Goal: Task Accomplishment & Management: Use online tool/utility

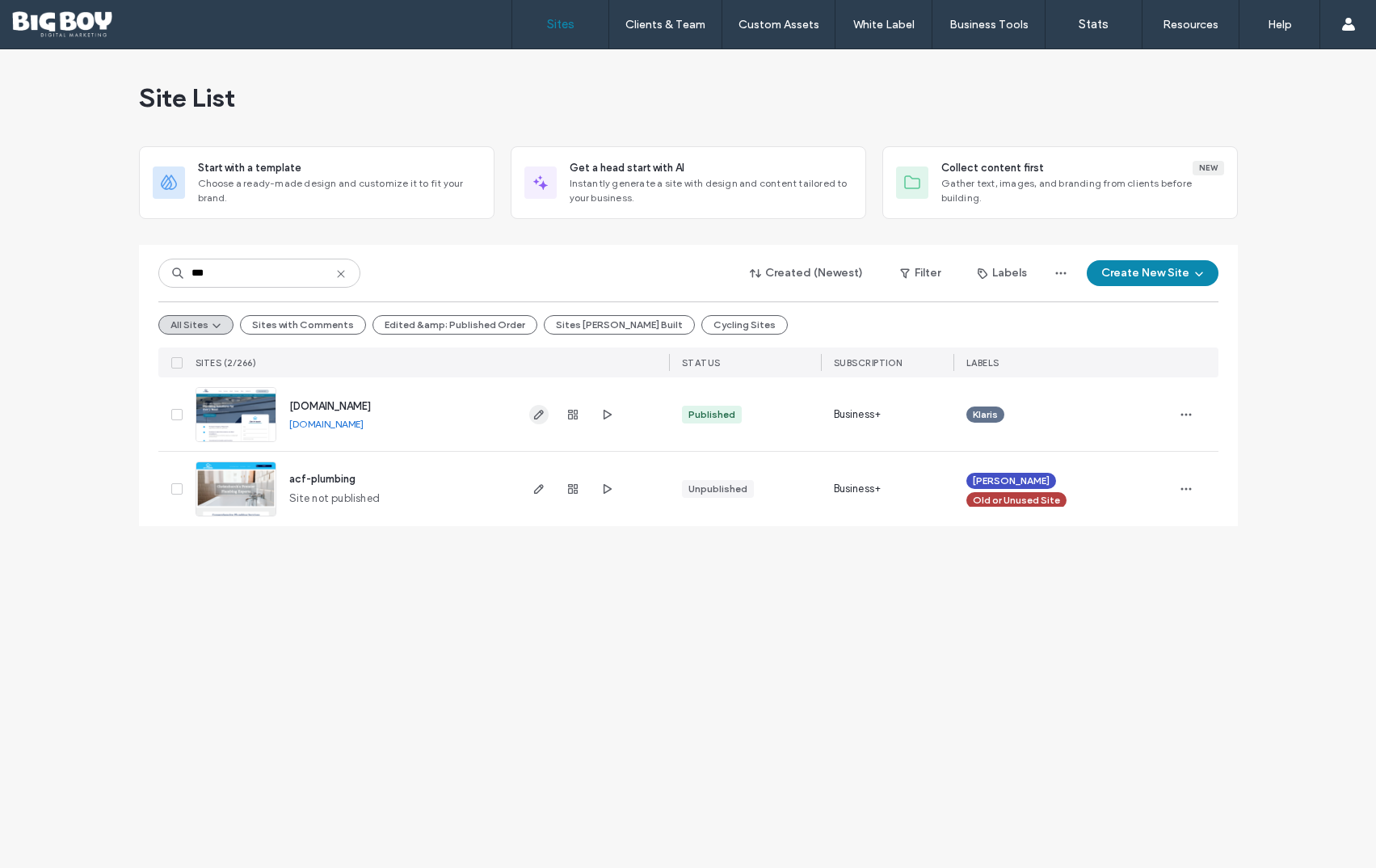
type input "***"
click at [538, 414] on icon "button" at bounding box center [539, 414] width 13 height 13
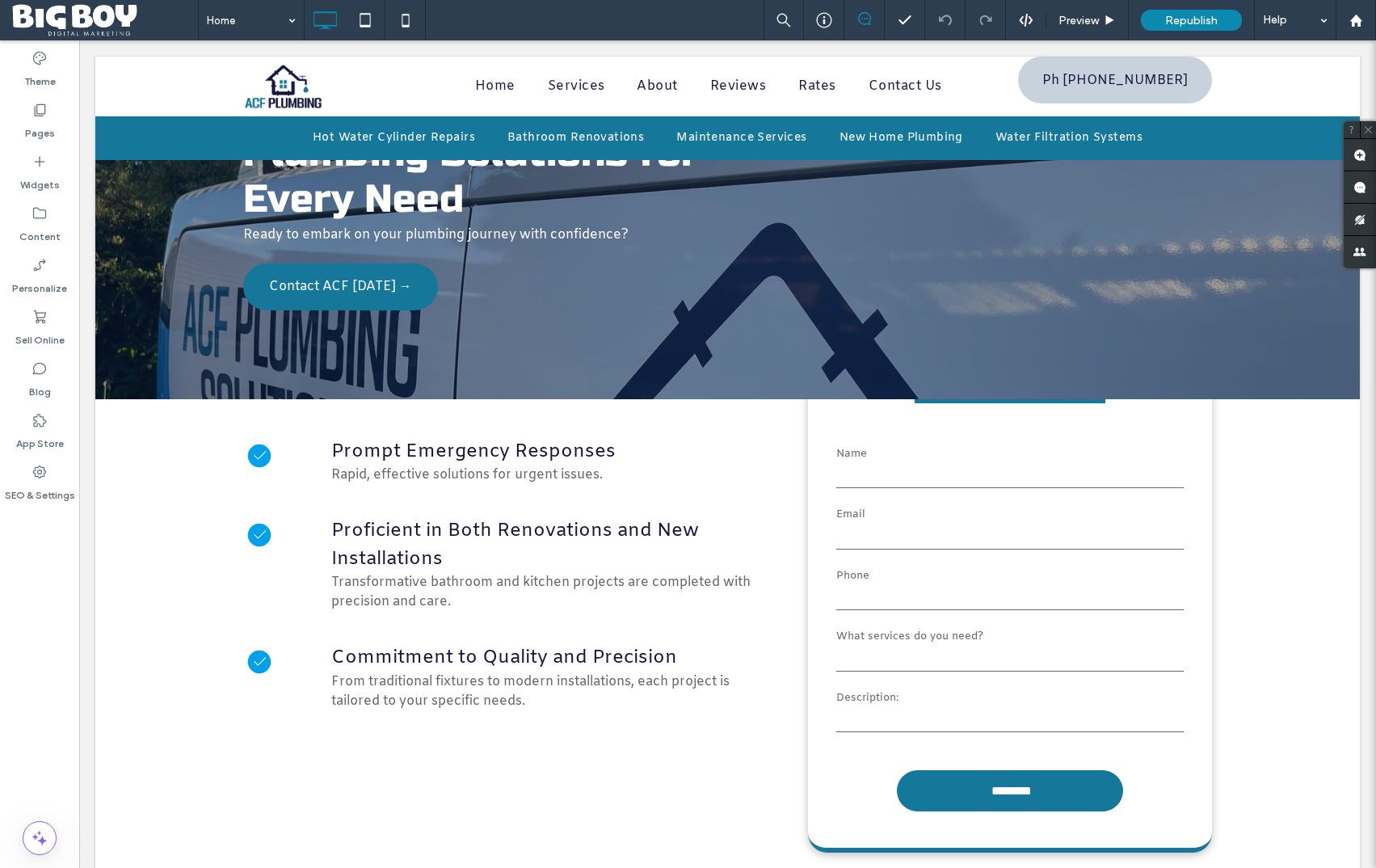
scroll to position [173, 0]
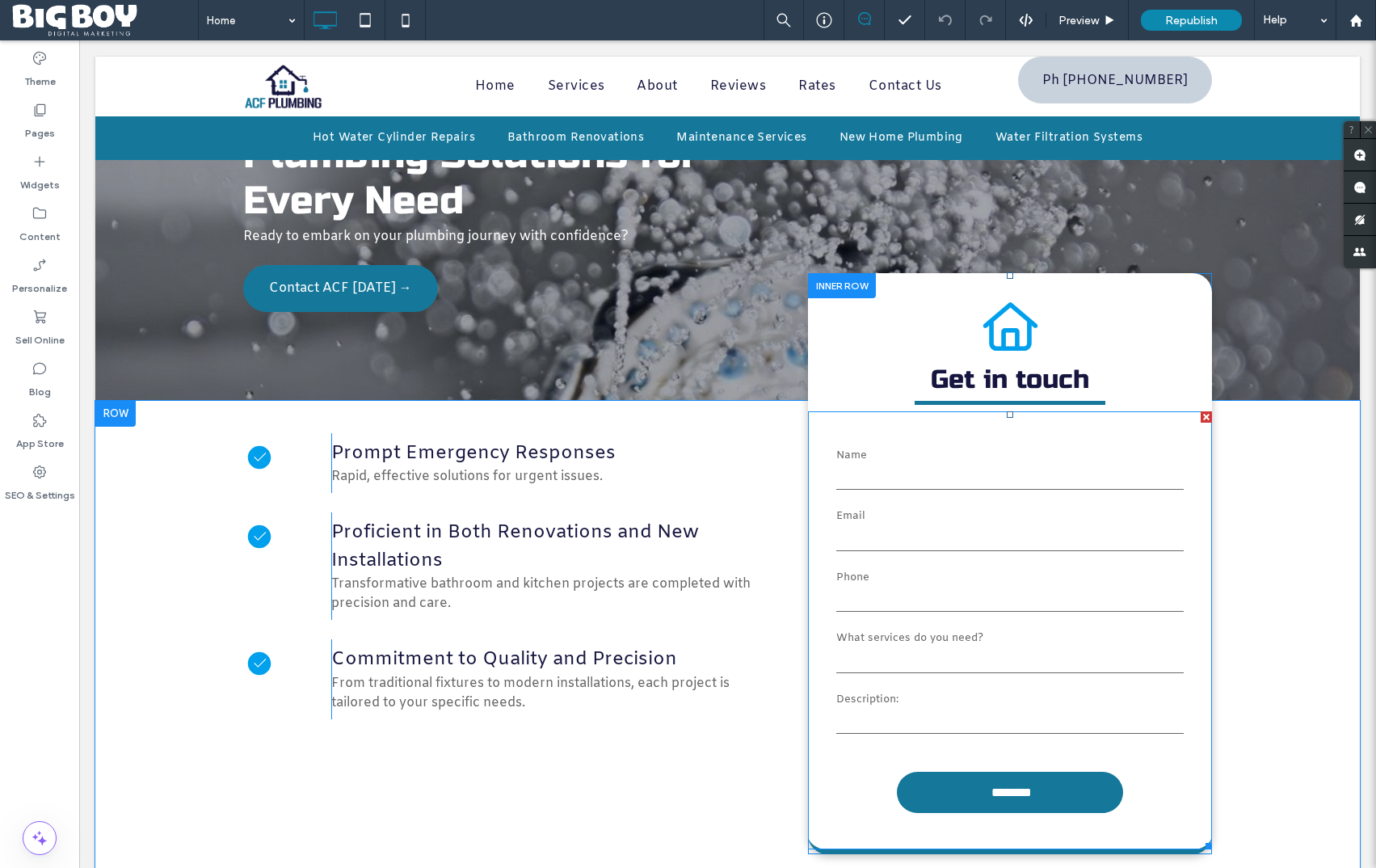
click at [1017, 547] on input "email" at bounding box center [1010, 539] width 348 height 24
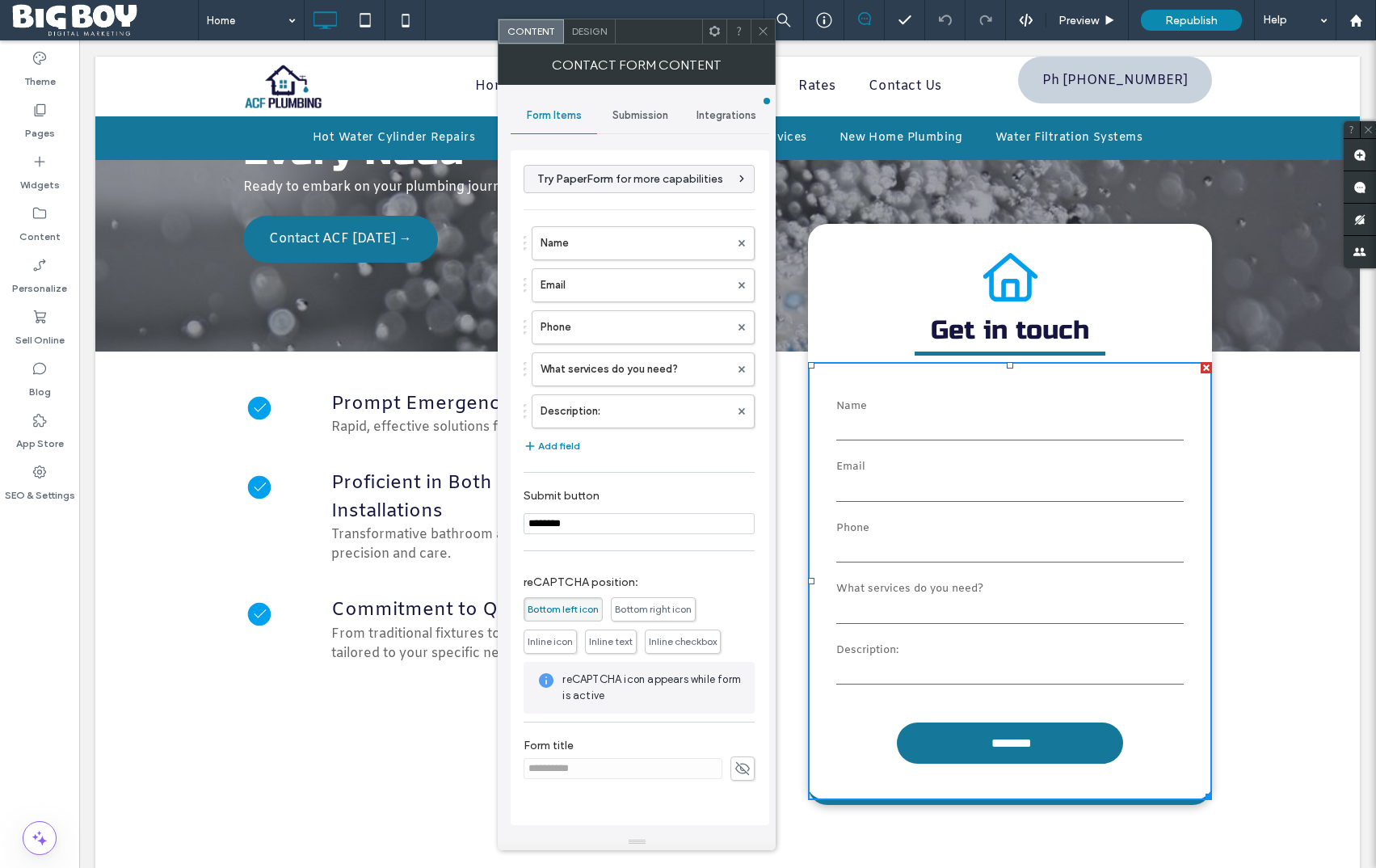
scroll to position [222, 0]
click at [569, 611] on span "Bottom left icon" at bounding box center [564, 609] width 71 height 12
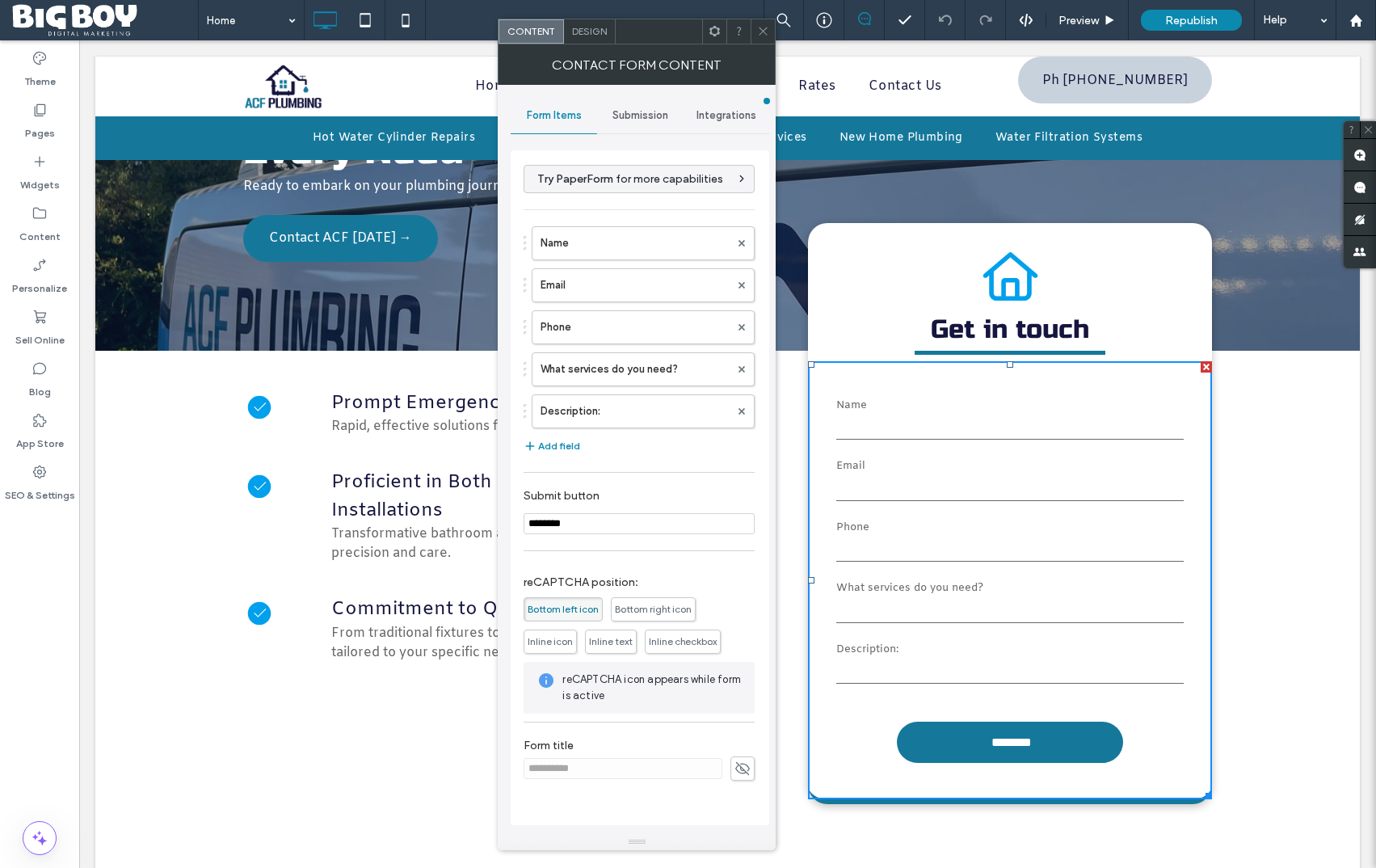
click at [552, 641] on span "Inline icon" at bounding box center [551, 641] width 45 height 12
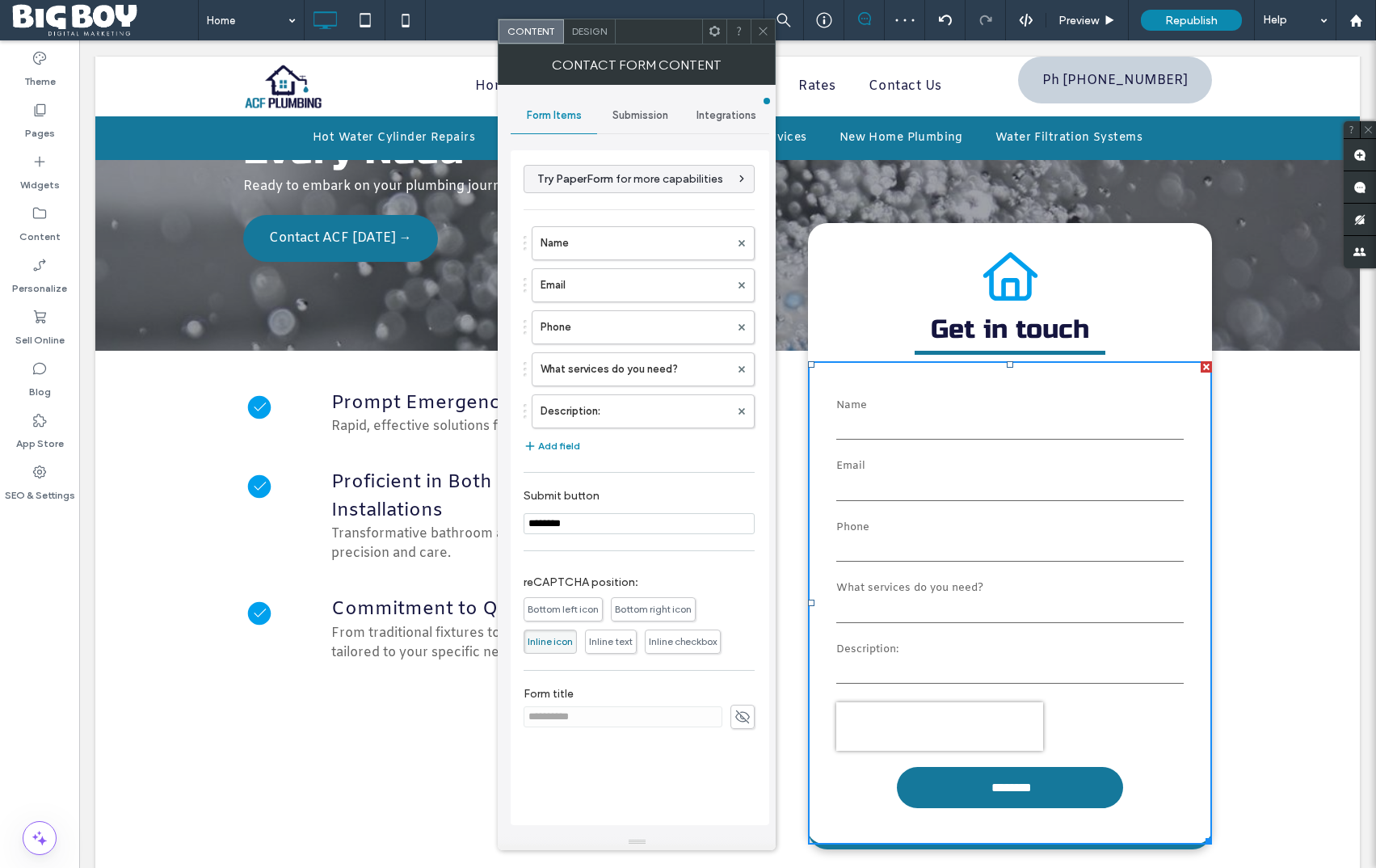
click at [560, 612] on span "Bottom left icon" at bounding box center [564, 609] width 71 height 12
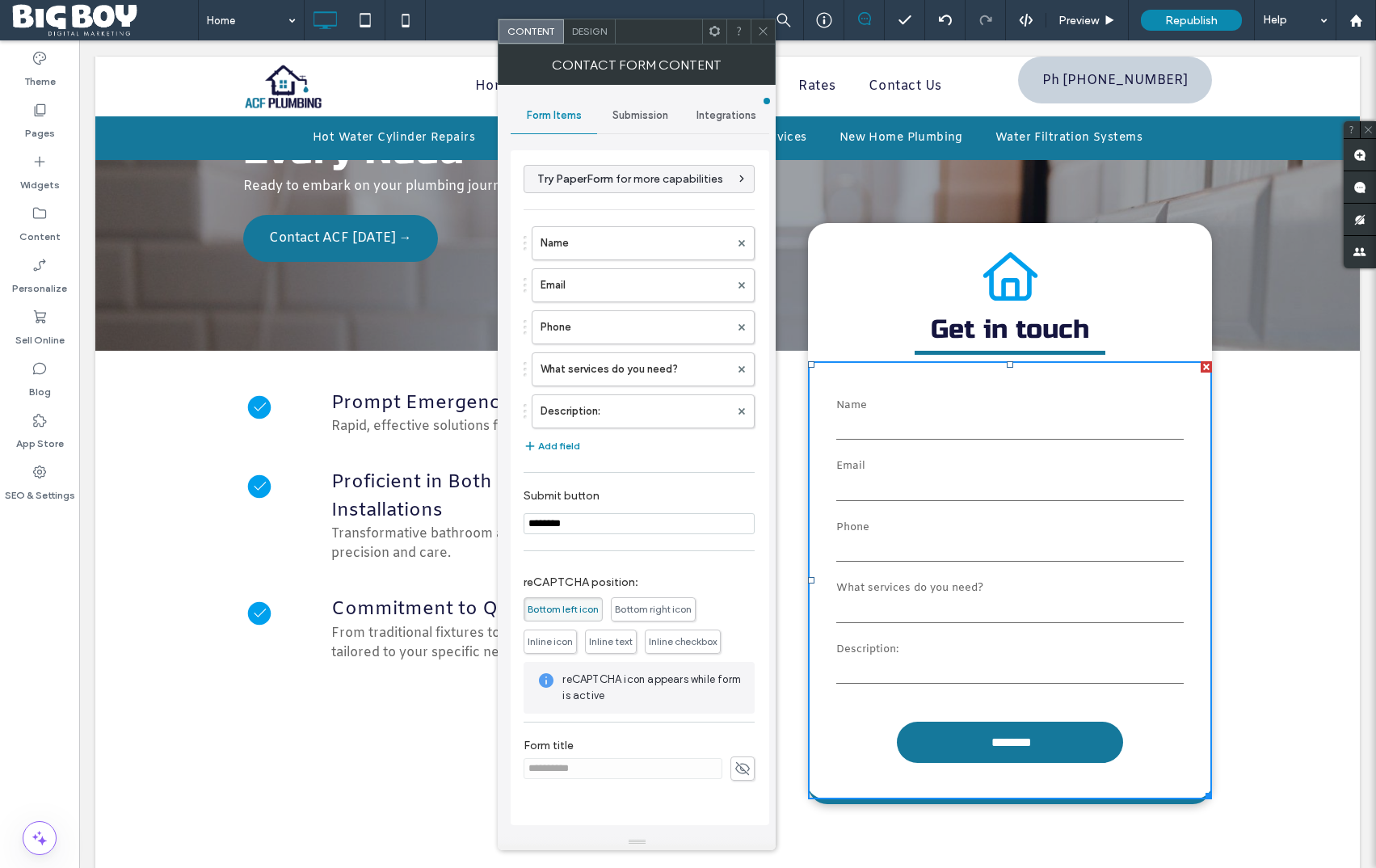
click at [557, 640] on span "Inline icon" at bounding box center [551, 641] width 45 height 12
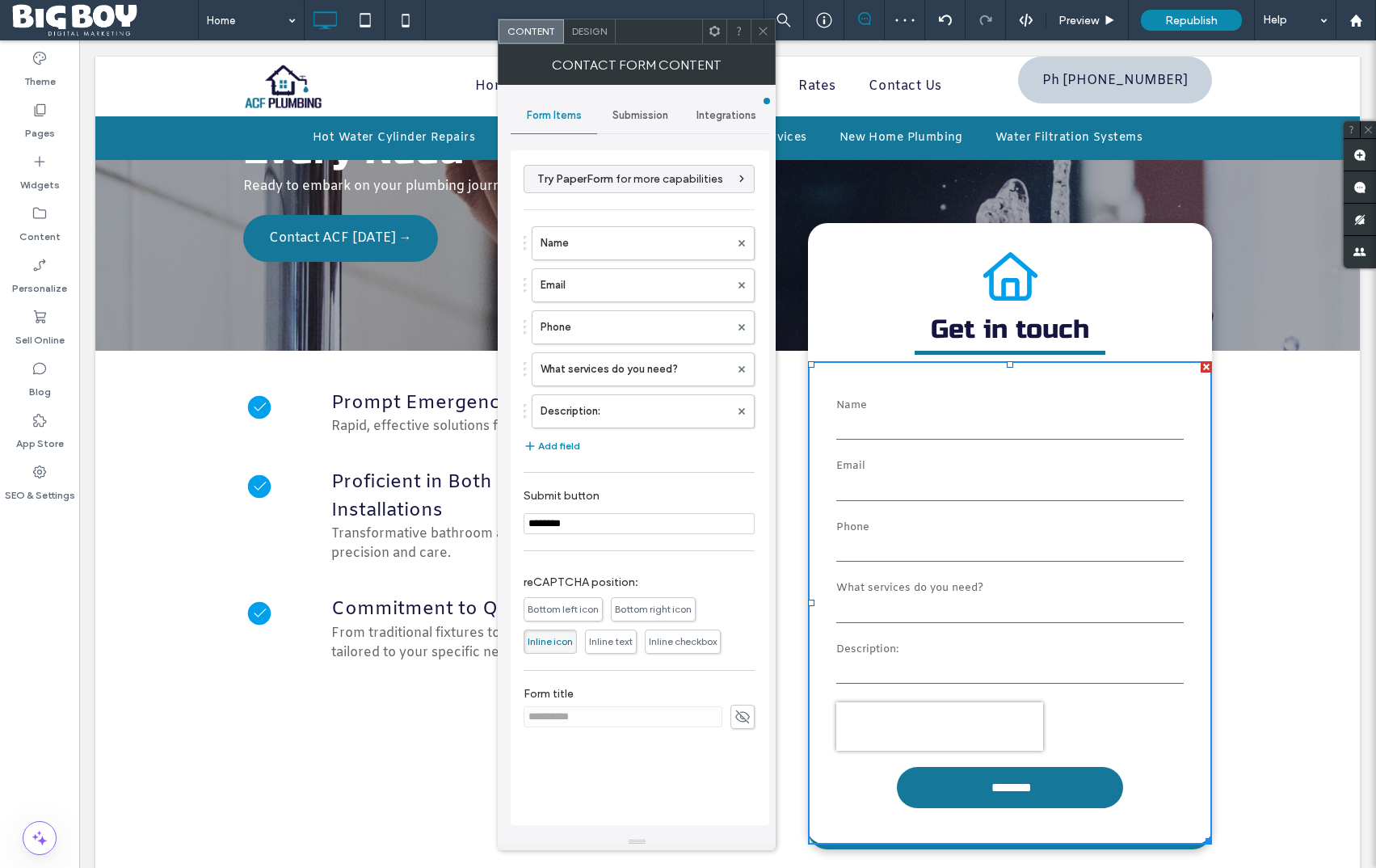
click at [627, 639] on span "Inline text" at bounding box center [611, 641] width 44 height 12
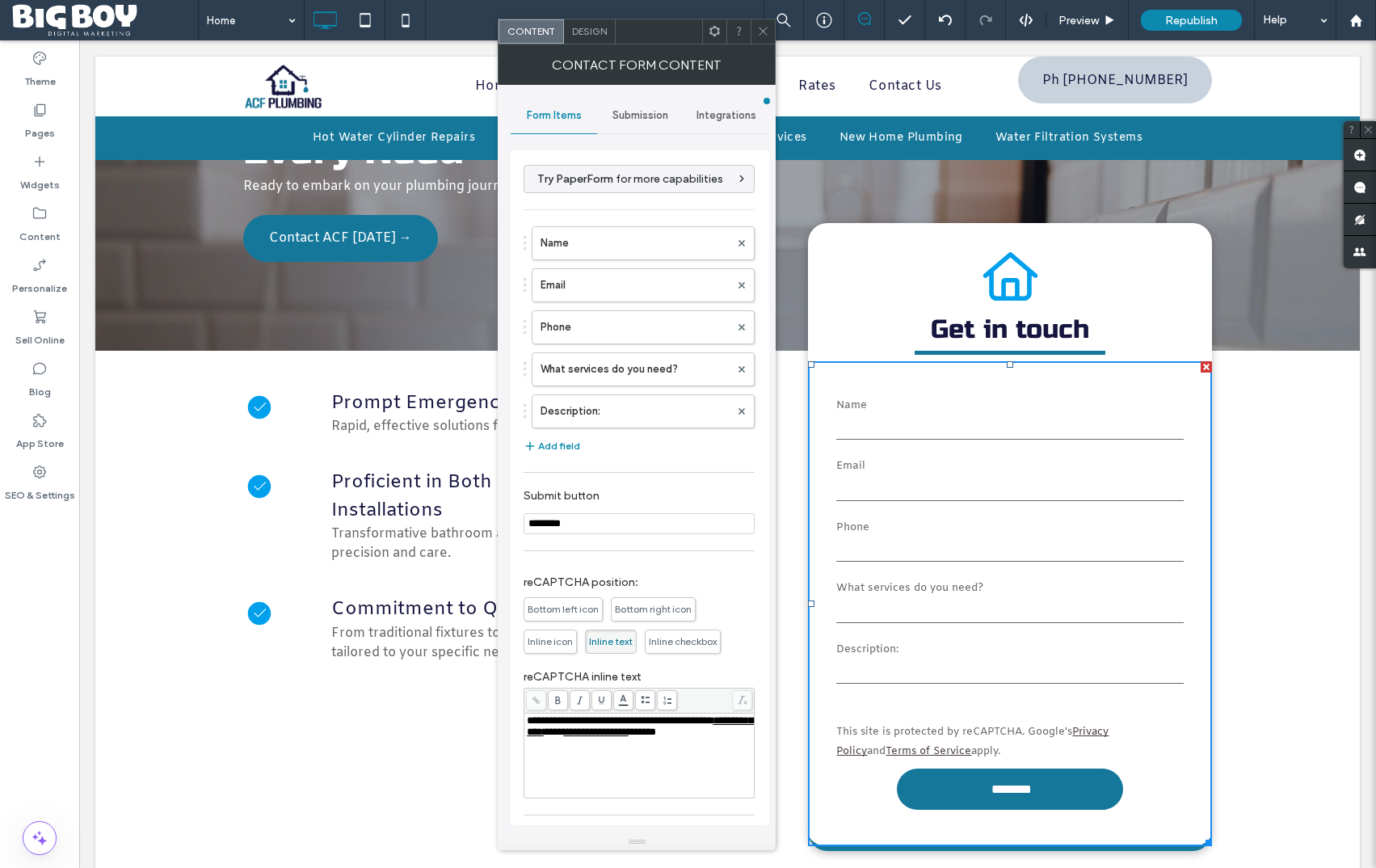
click at [663, 636] on span "Inline checkbox" at bounding box center [682, 641] width 76 height 24
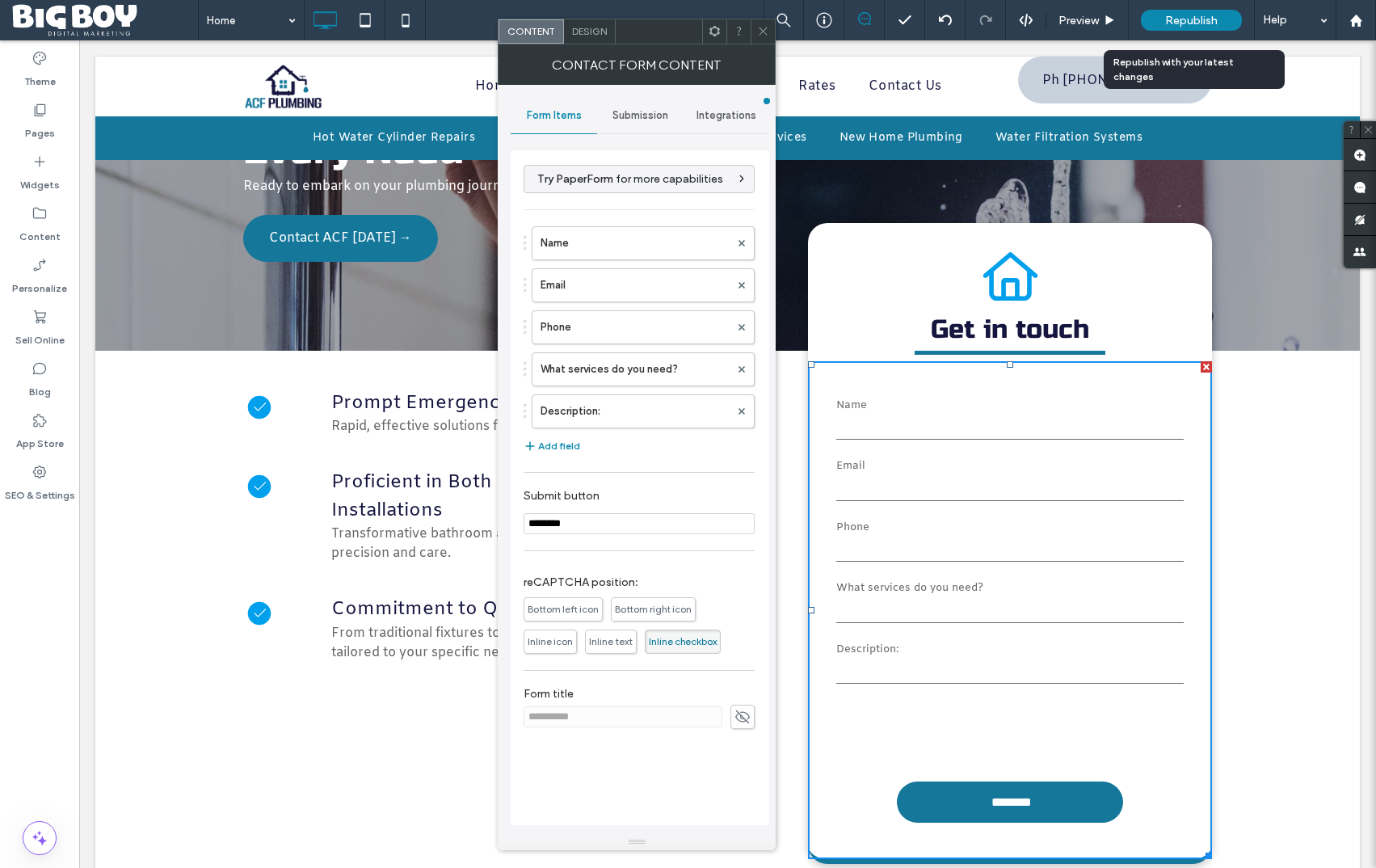
click at [1204, 20] on span "Republish" at bounding box center [1191, 21] width 52 height 14
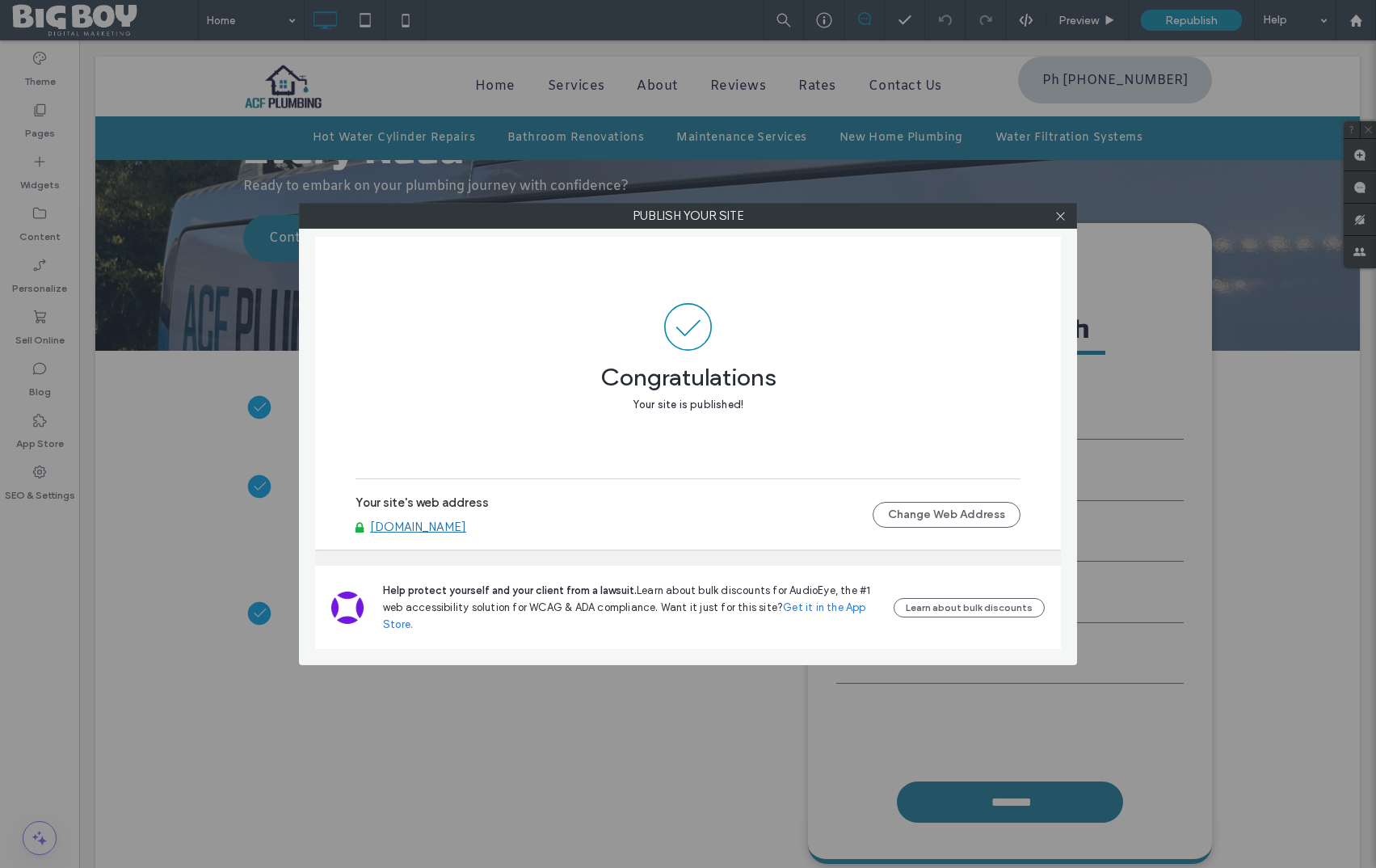
click at [428, 528] on link "[DOMAIN_NAME]" at bounding box center [418, 526] width 96 height 15
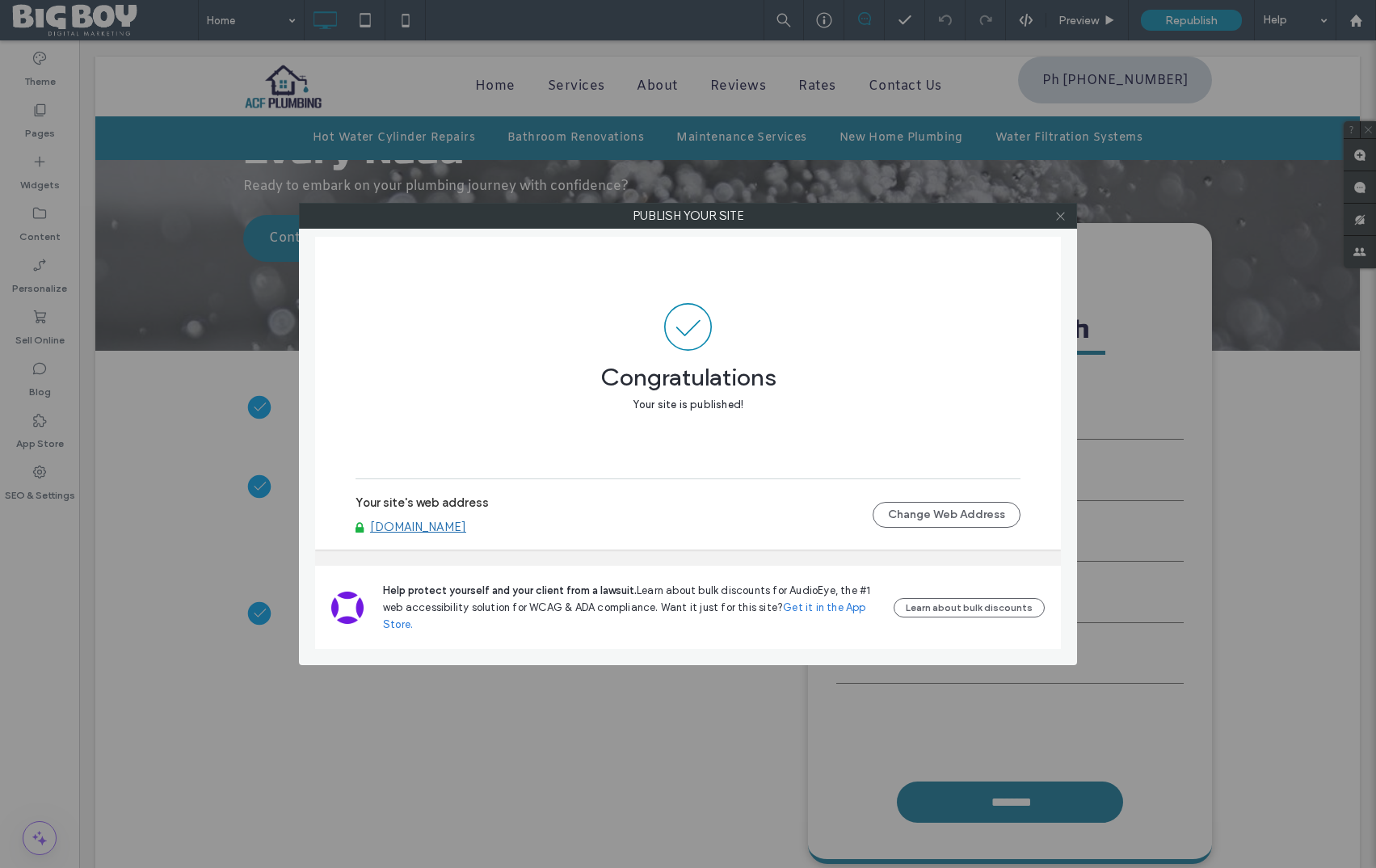
click at [1061, 217] on icon at bounding box center [1061, 216] width 12 height 12
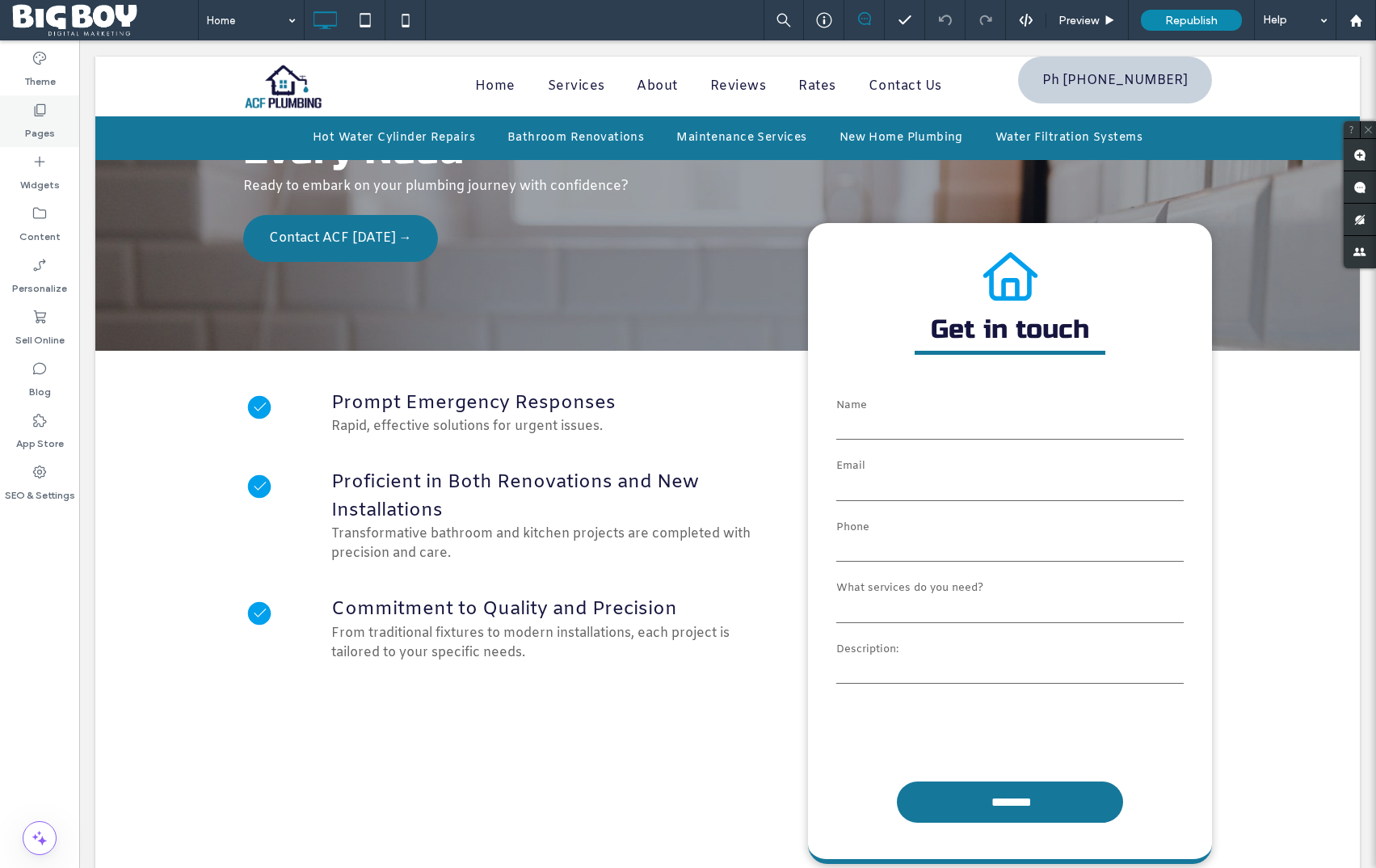
click at [46, 128] on label "Pages" at bounding box center [40, 129] width 30 height 23
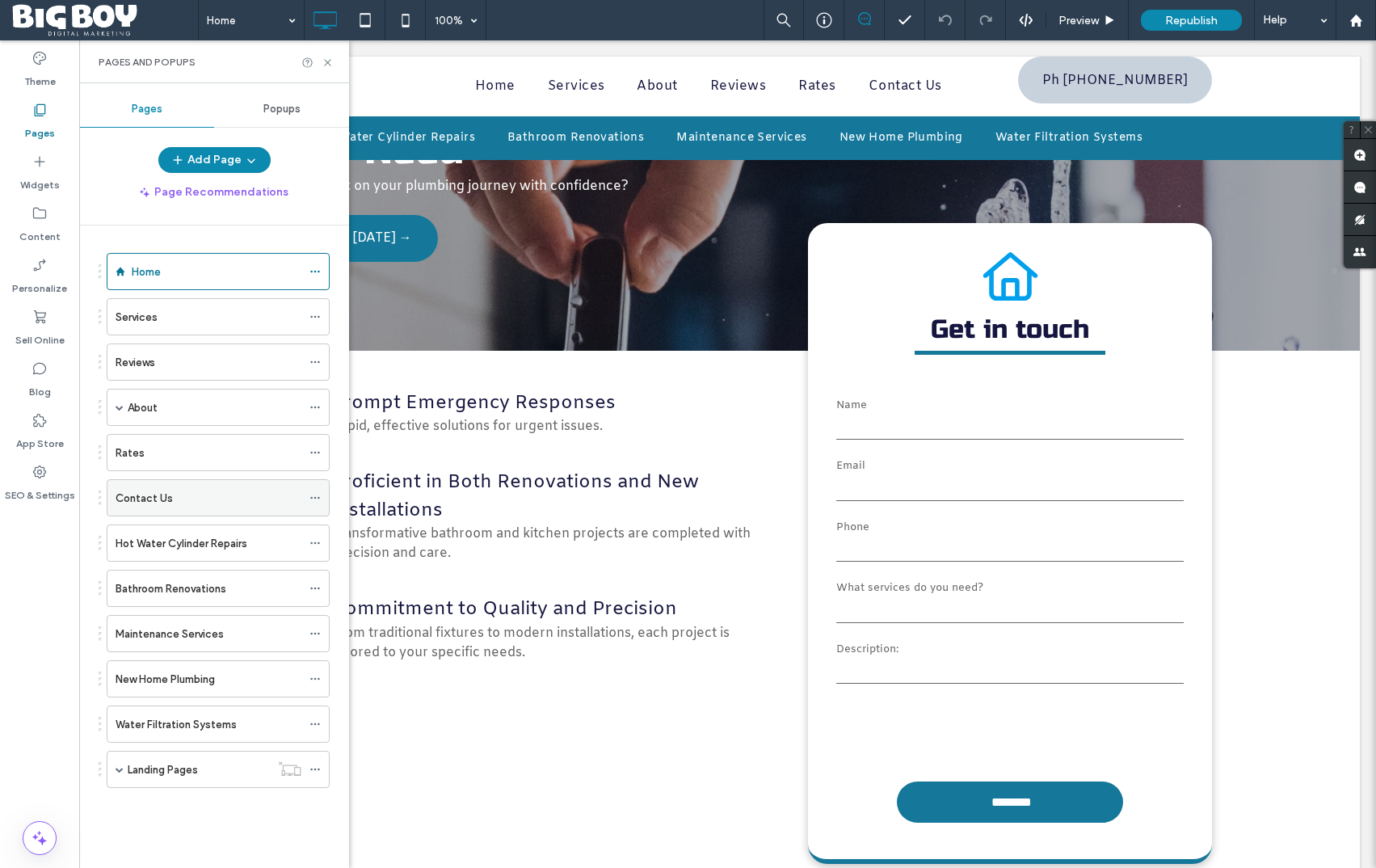
click at [183, 493] on div "Contact Us" at bounding box center [208, 498] width 186 height 17
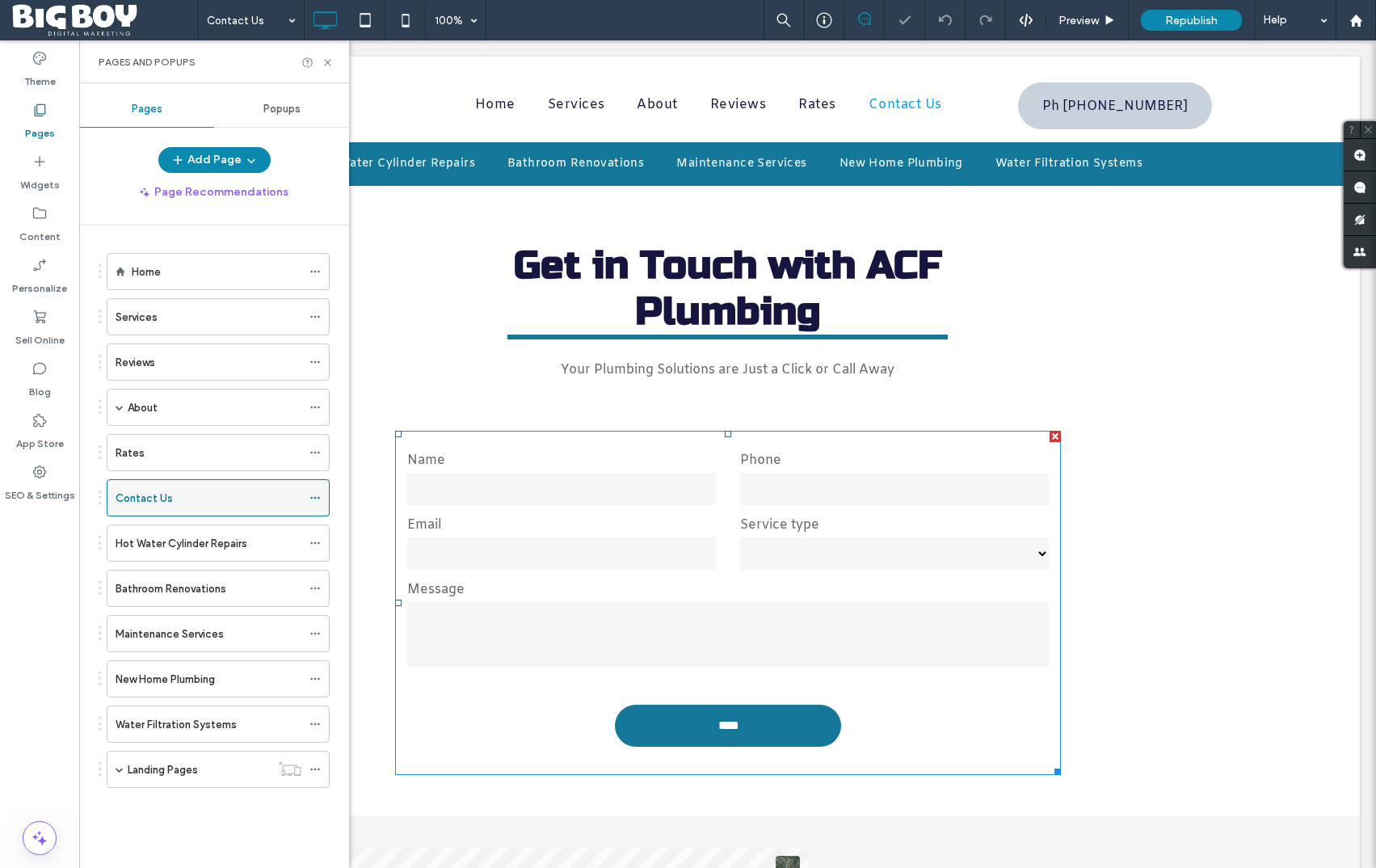
click at [610, 539] on input "email" at bounding box center [561, 553] width 308 height 32
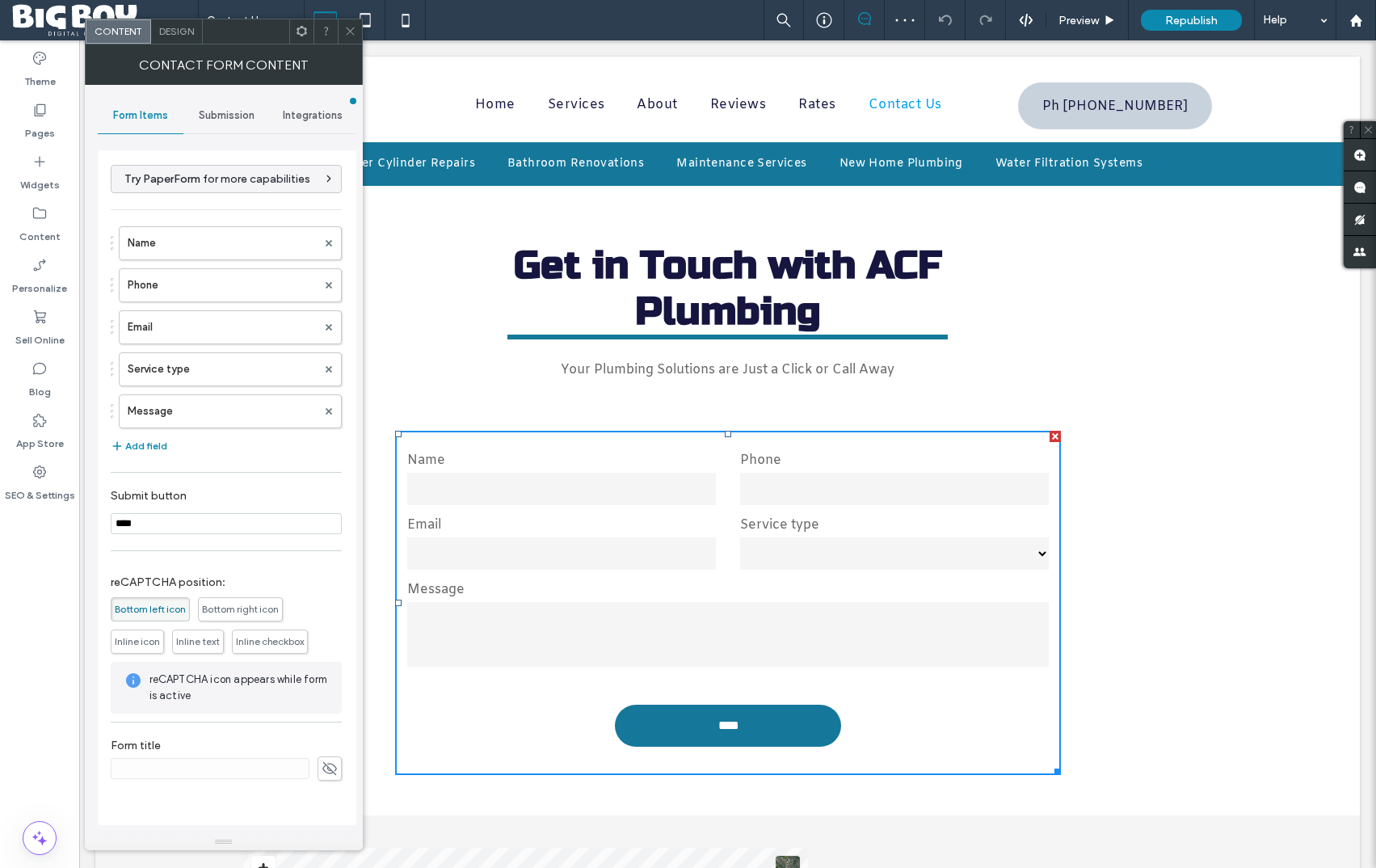
click at [129, 640] on span "Inline icon" at bounding box center [138, 641] width 45 height 12
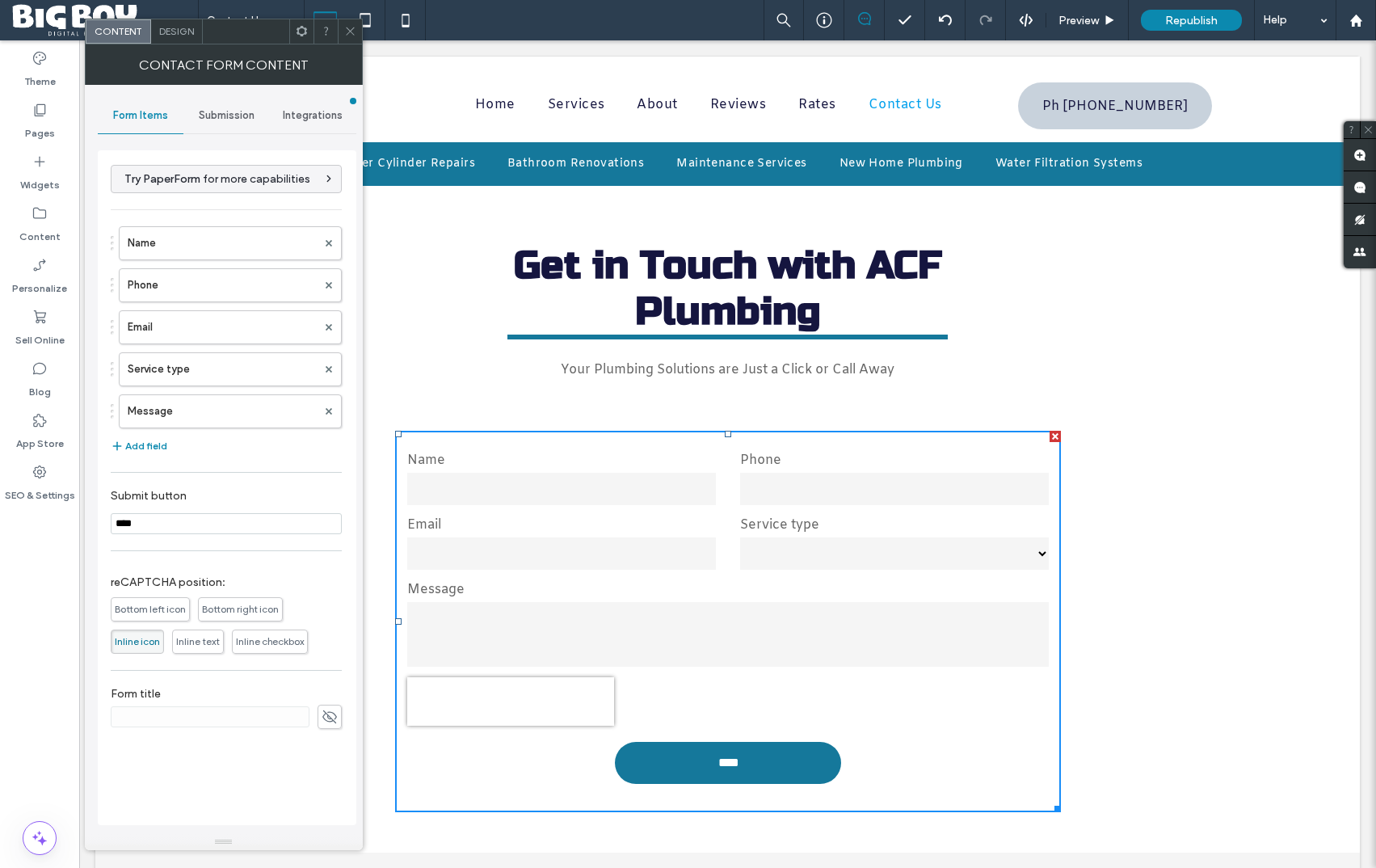
click at [292, 639] on span "Inline checkbox" at bounding box center [270, 641] width 68 height 12
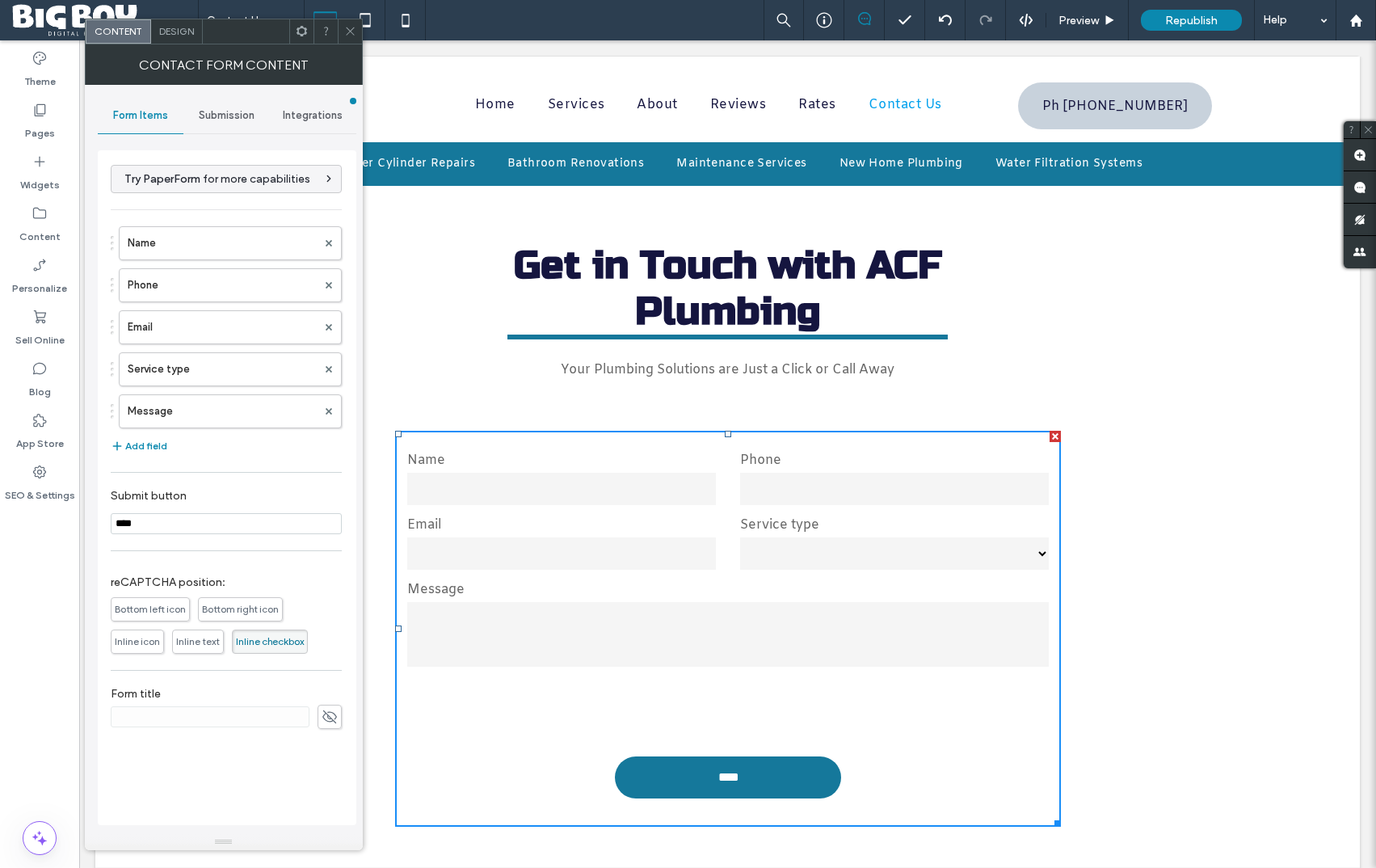
click at [213, 644] on span "Inline text" at bounding box center [198, 641] width 44 height 12
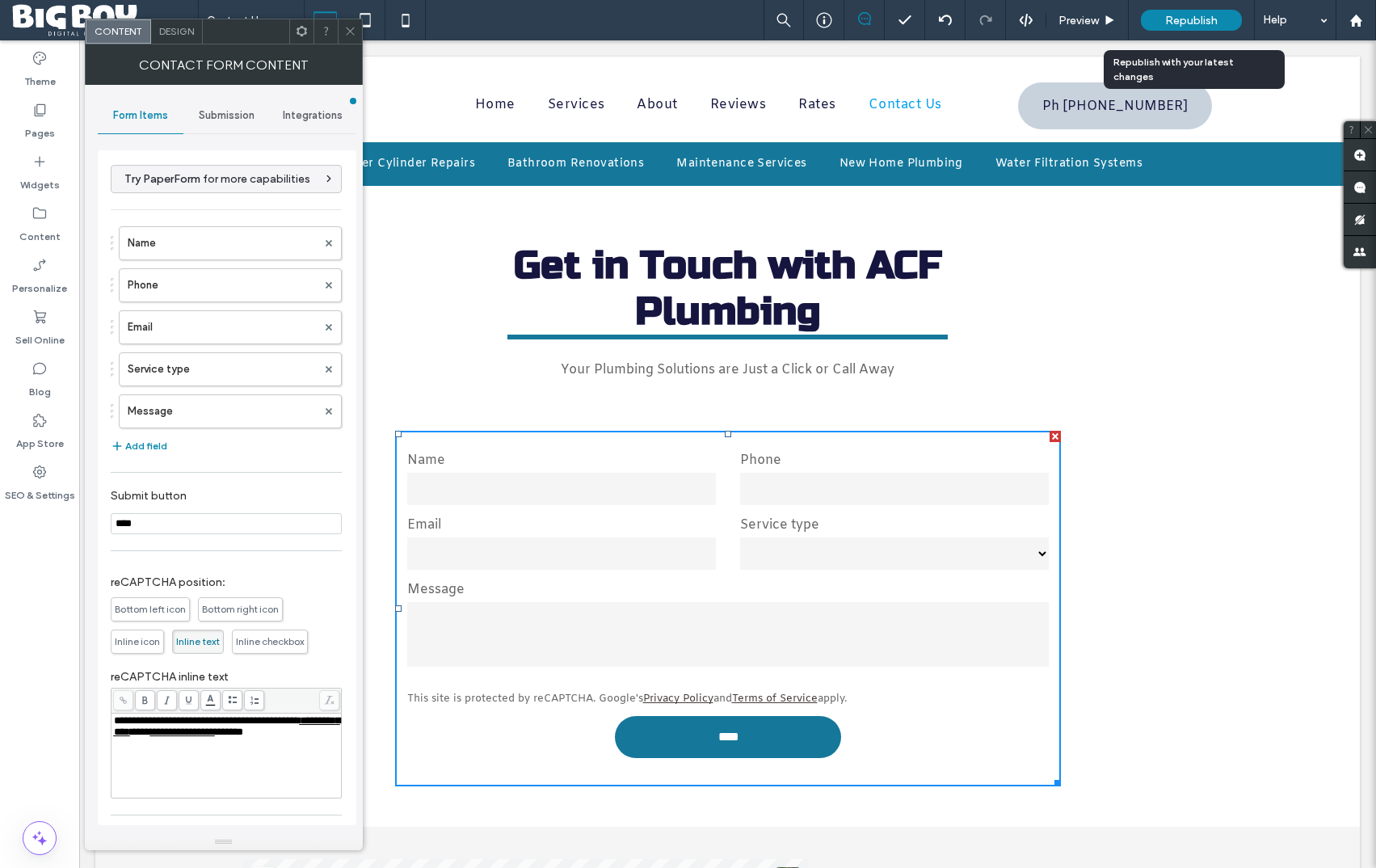
click at [1207, 19] on span "Republish" at bounding box center [1191, 21] width 52 height 14
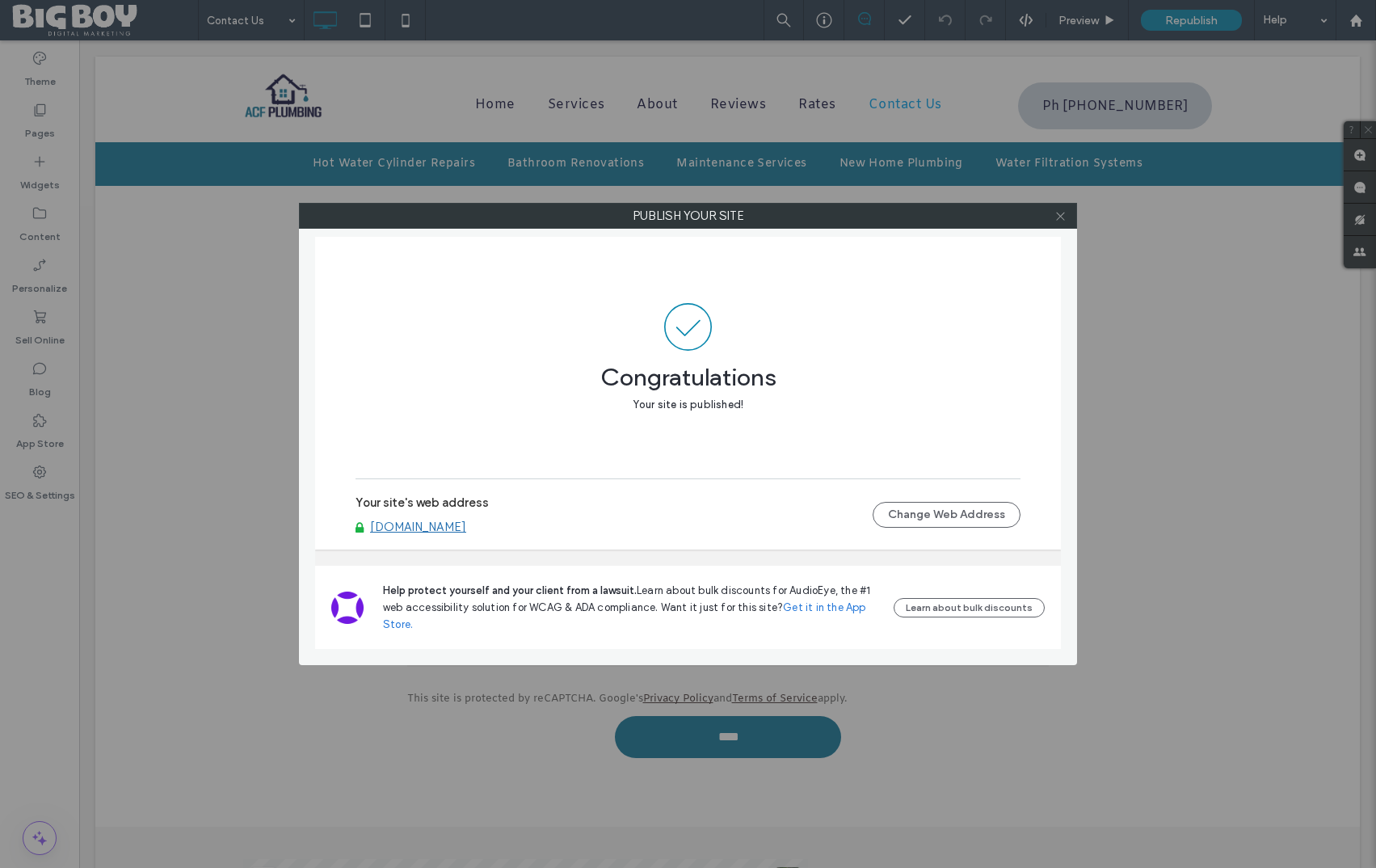
click at [1061, 217] on icon at bounding box center [1061, 216] width 12 height 12
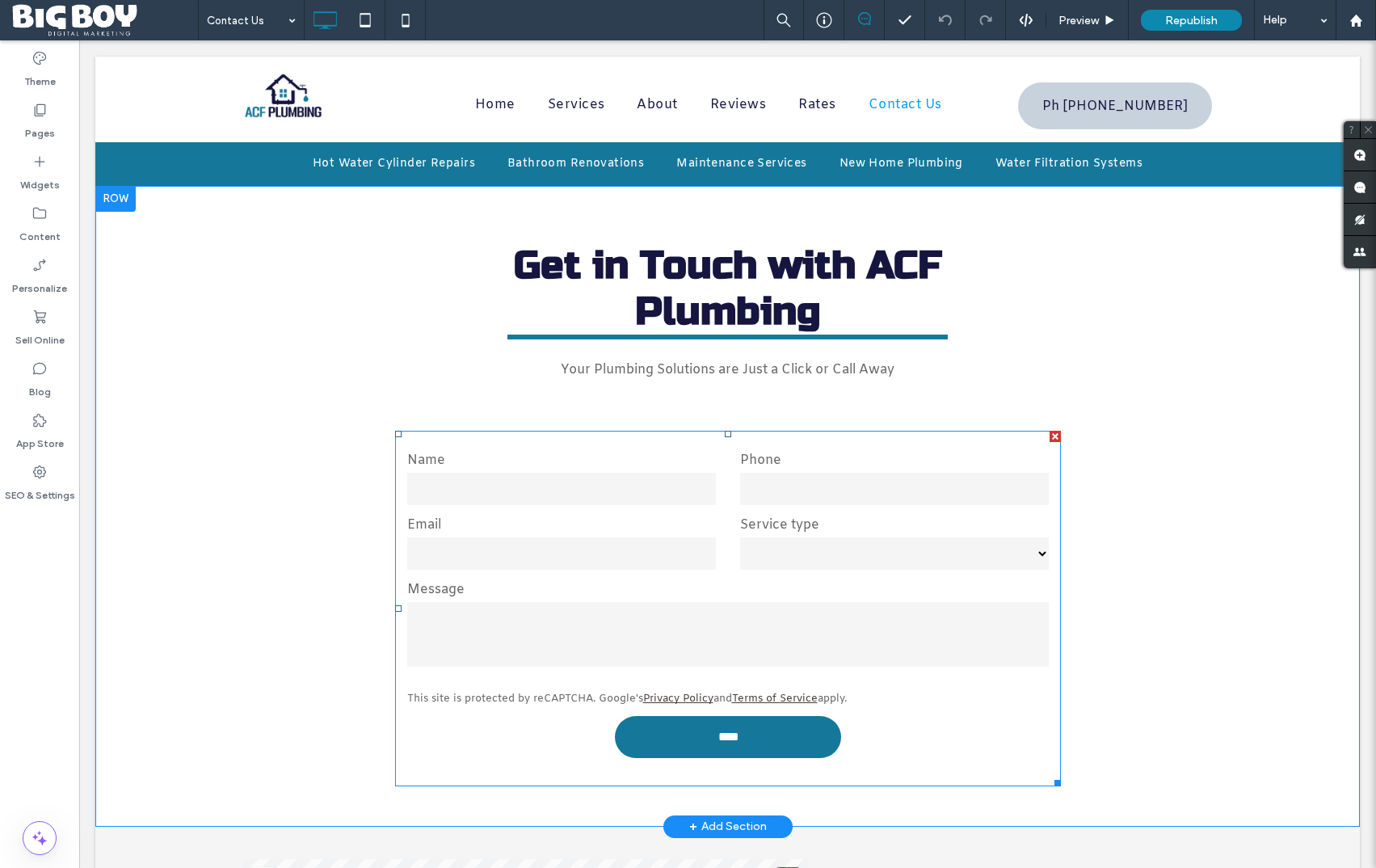
click at [878, 701] on div "This site is protected by reCAPTCHA. Google's Privacy Policy and Terms of Servi…" at bounding box center [728, 698] width 666 height 19
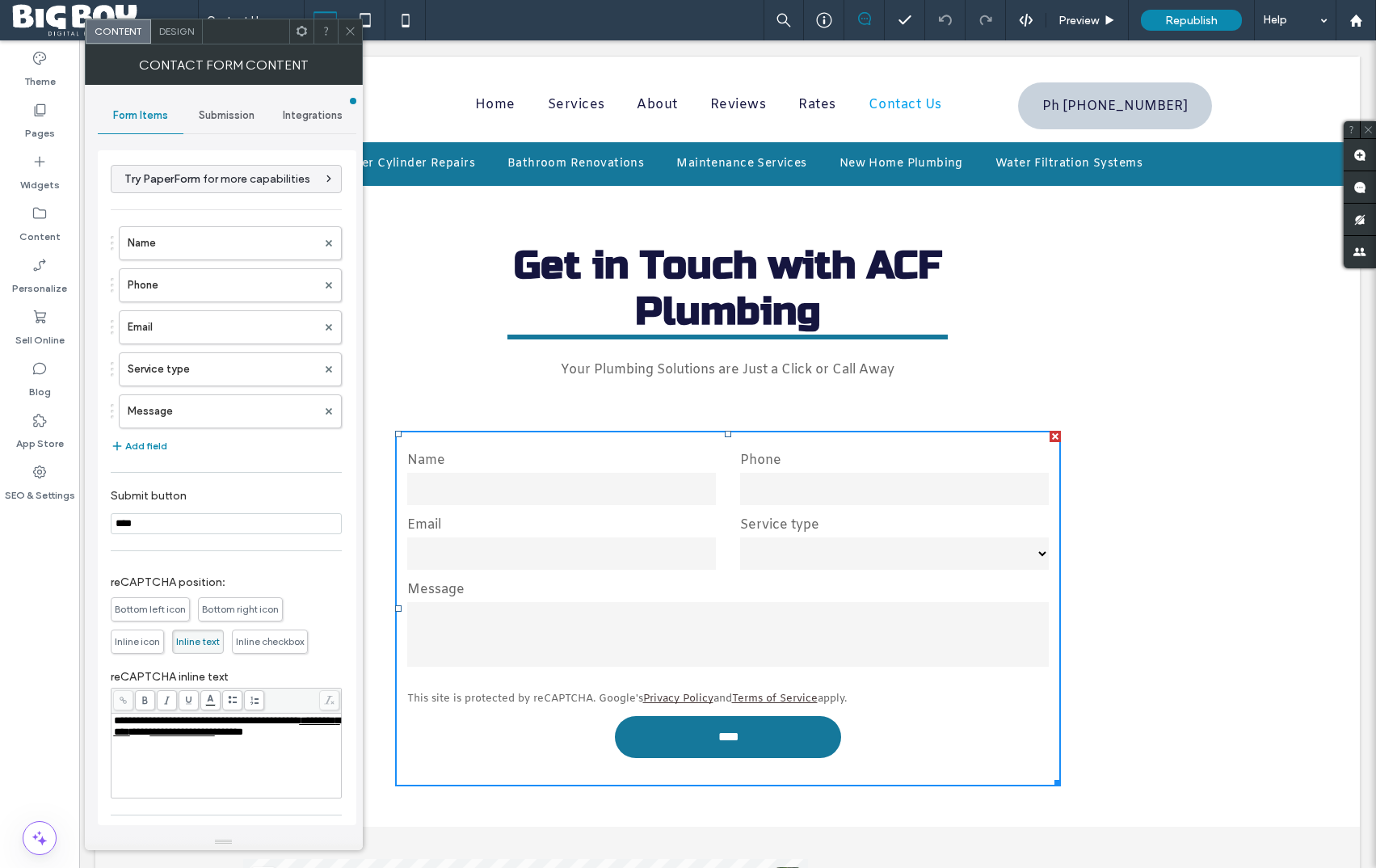
click at [259, 640] on span "Inline checkbox" at bounding box center [270, 641] width 68 height 12
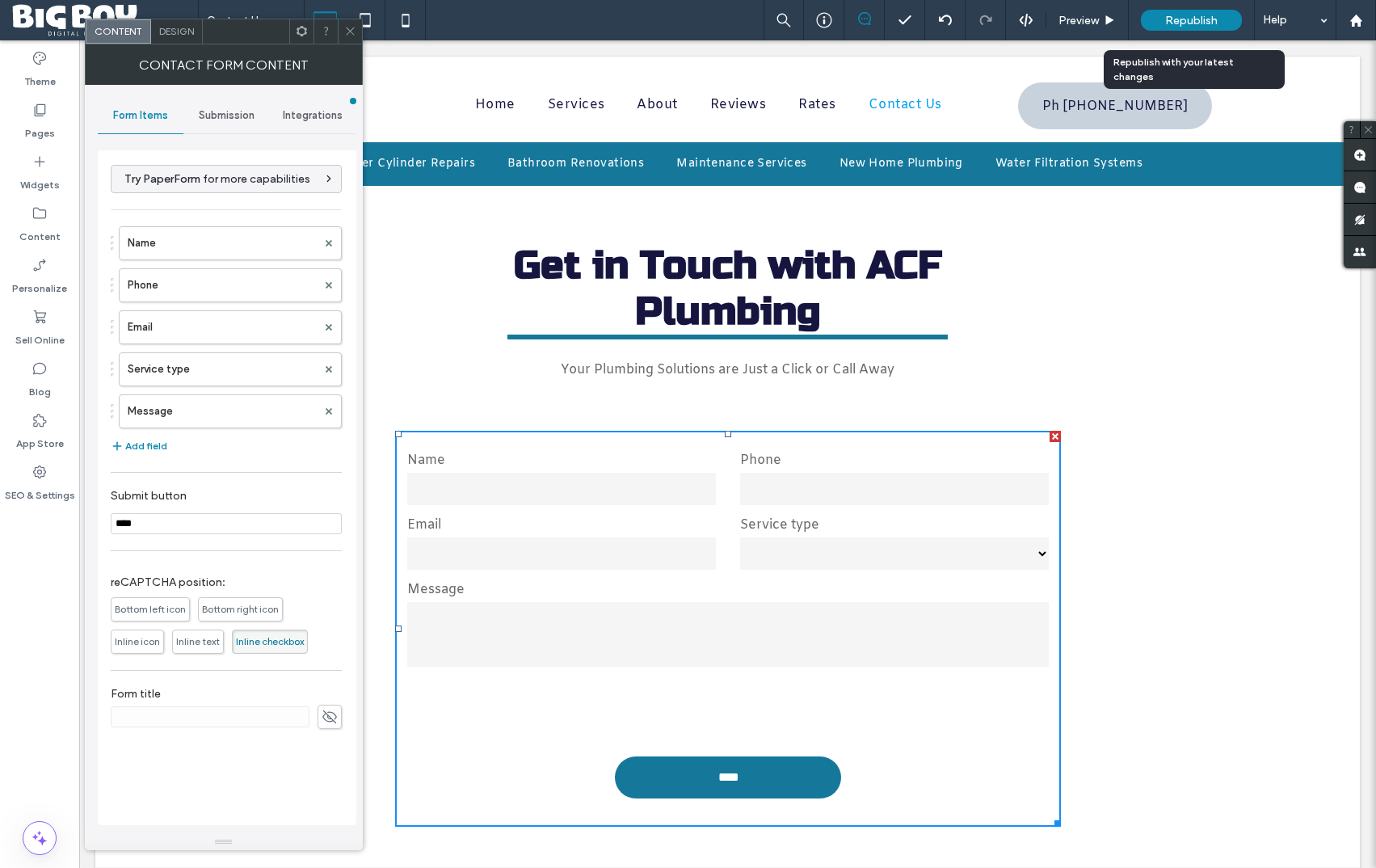
click at [1190, 18] on span "Republish" at bounding box center [1191, 21] width 52 height 14
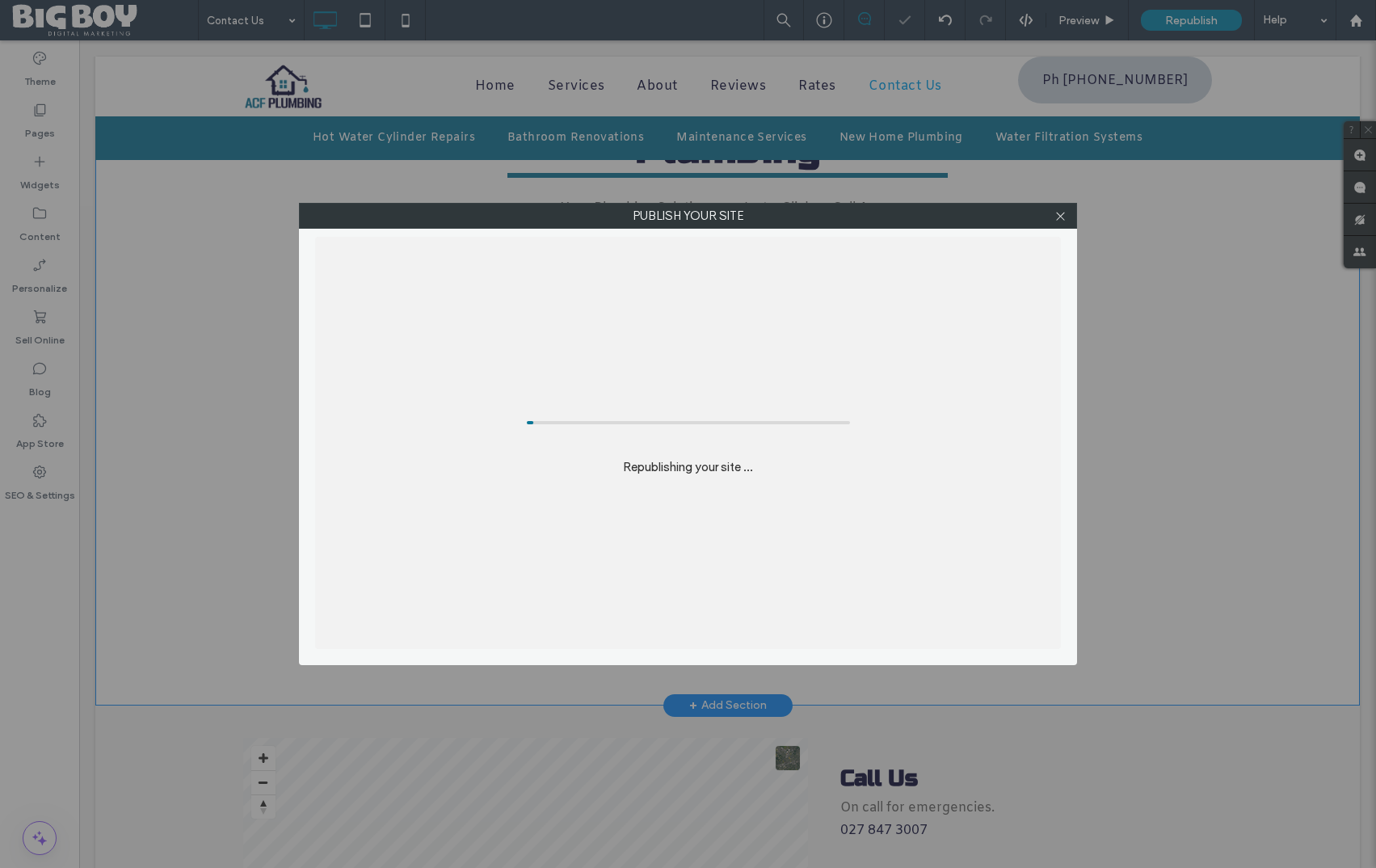
scroll to position [164, 0]
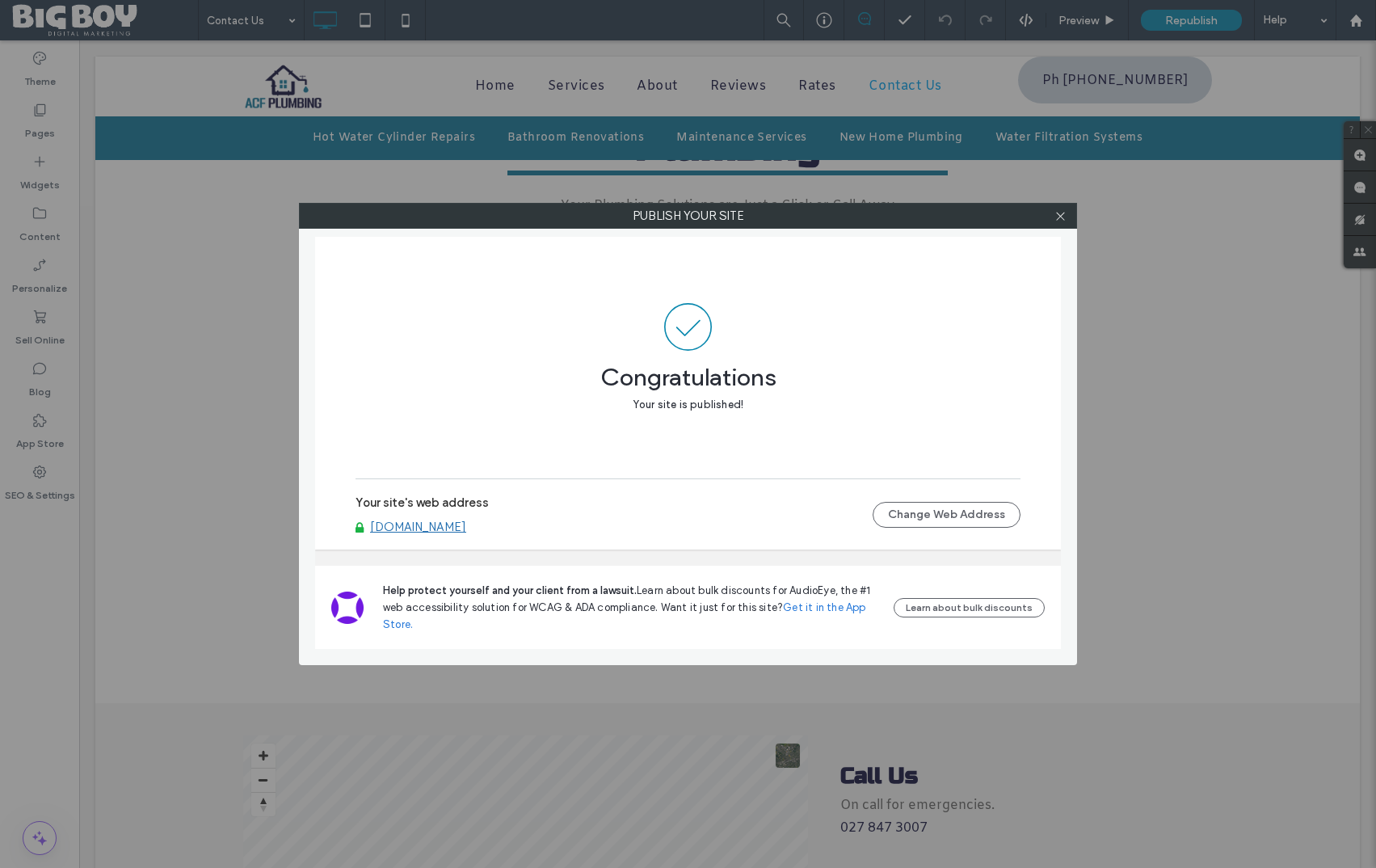
drag, startPoint x: 1058, startPoint y: 210, endPoint x: 1068, endPoint y: 194, distance: 18.9
click at [1058, 210] on icon at bounding box center [1061, 216] width 12 height 12
